Goal: Communication & Community: Ask a question

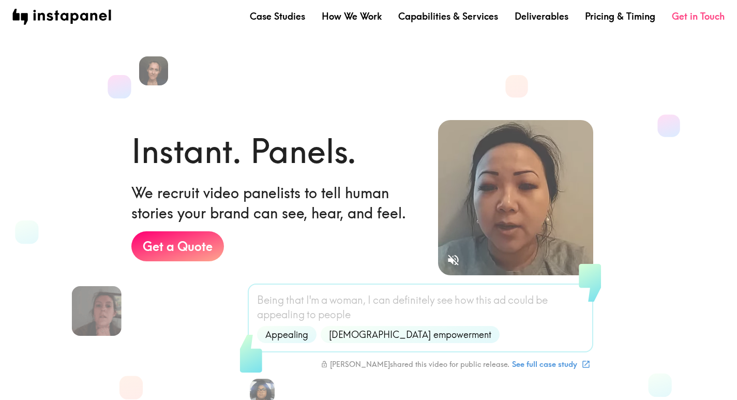
click at [686, 19] on link "Get in Touch" at bounding box center [698, 16] width 53 height 13
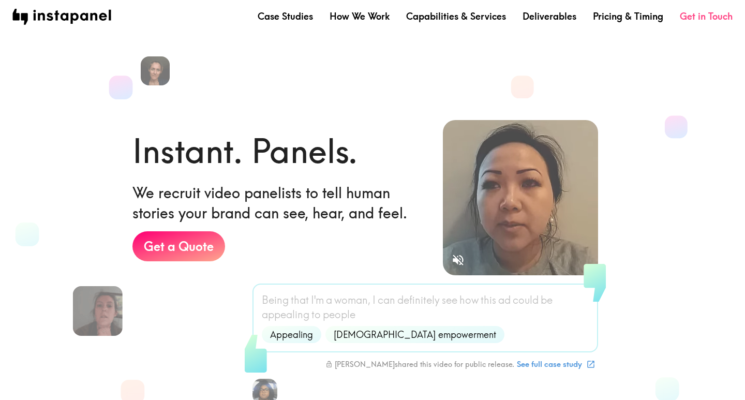
click at [686, 19] on link "Get in Touch" at bounding box center [706, 16] width 53 height 13
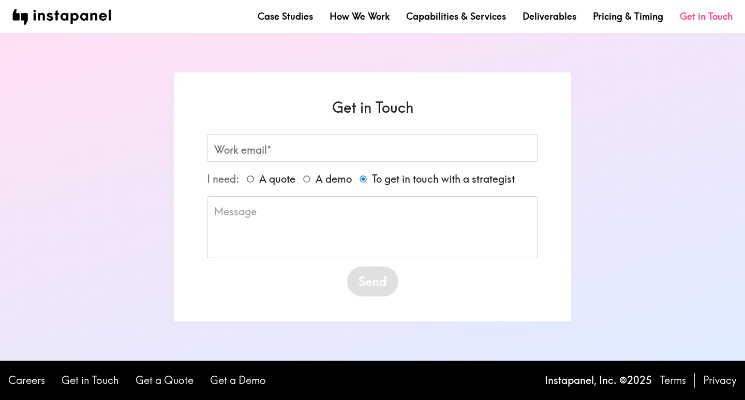
click at [686, 19] on link "Get in Touch" at bounding box center [706, 16] width 53 height 13
click at [306, 166] on form "Work email* Work email* I need: A quote A demo To get in touch with a strategis…" at bounding box center [372, 216] width 331 height 162
click at [263, 144] on input "Work email*" at bounding box center [372, 148] width 331 height 27
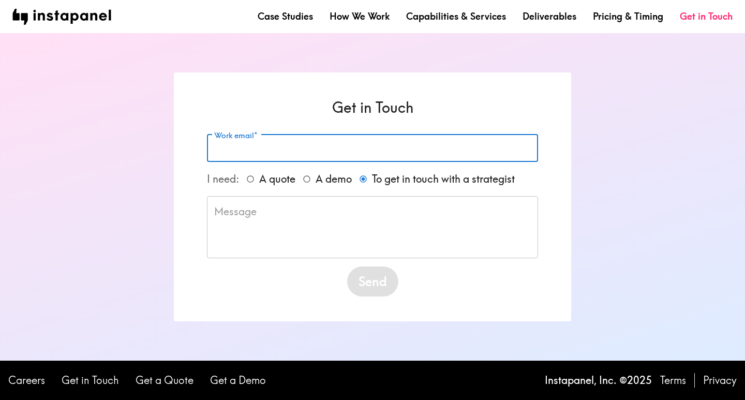
type input "[EMAIL_ADDRESS][DOMAIN_NAME]"
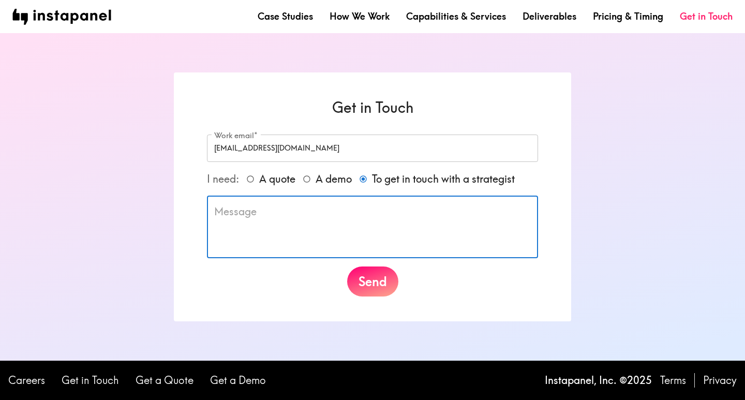
click at [254, 216] on textarea at bounding box center [372, 226] width 317 height 45
paste textarea "Hi there, I came across your business and noticed you may be exploring accounti…"
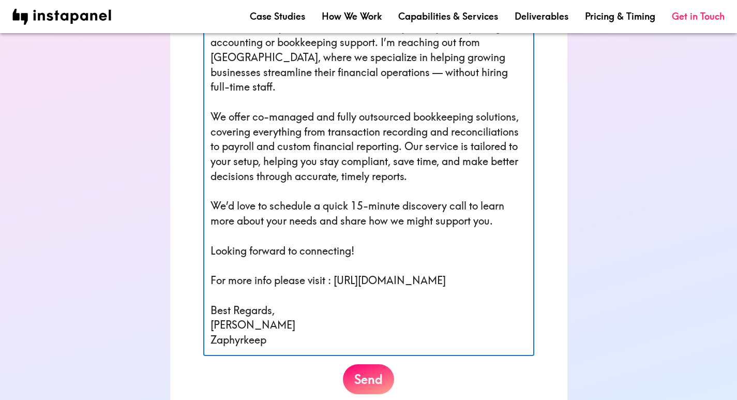
scroll to position [233, 0]
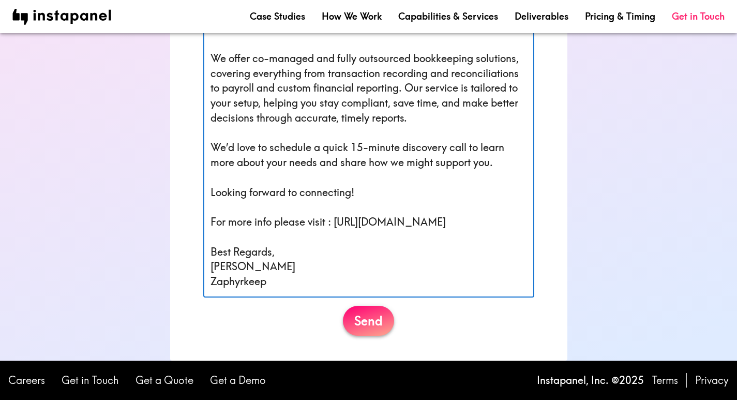
type textarea "Hi there, I came across your business and noticed you may be exploring accounti…"
click at [371, 315] on button "Send" at bounding box center [368, 321] width 51 height 30
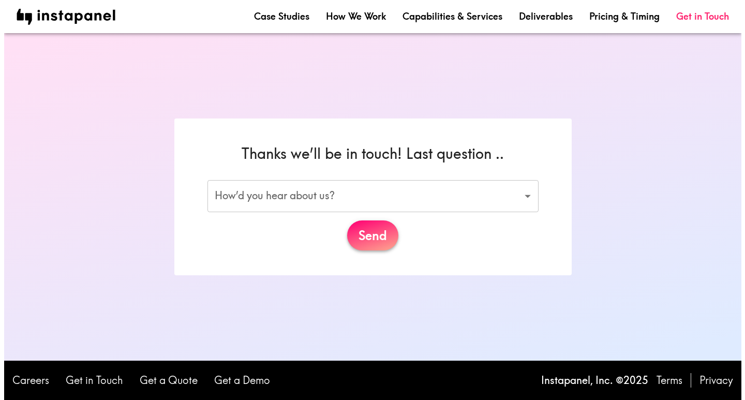
scroll to position [0, 0]
